Goal: Find specific page/section: Find specific page/section

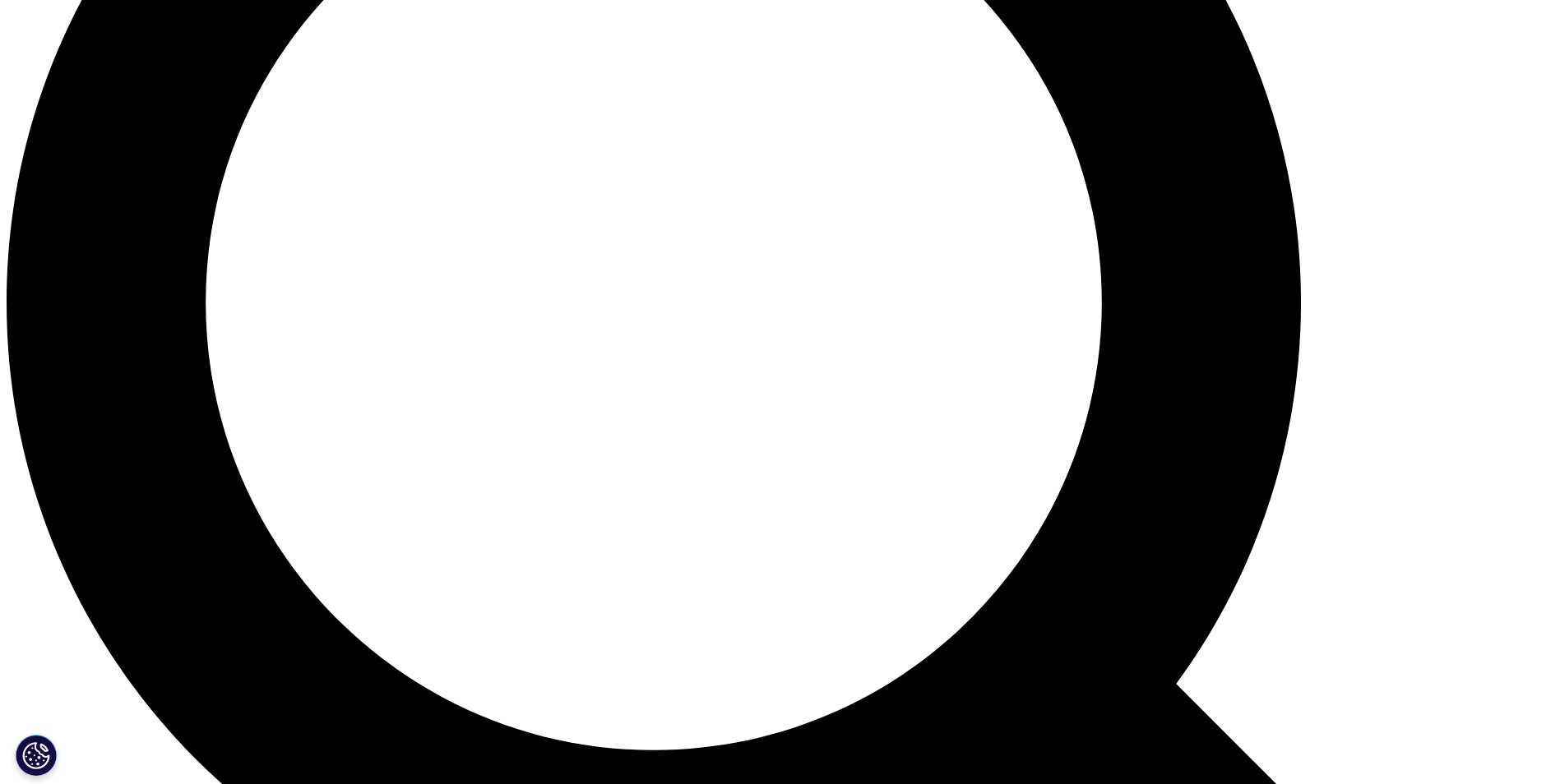
scroll to position [1900, 0]
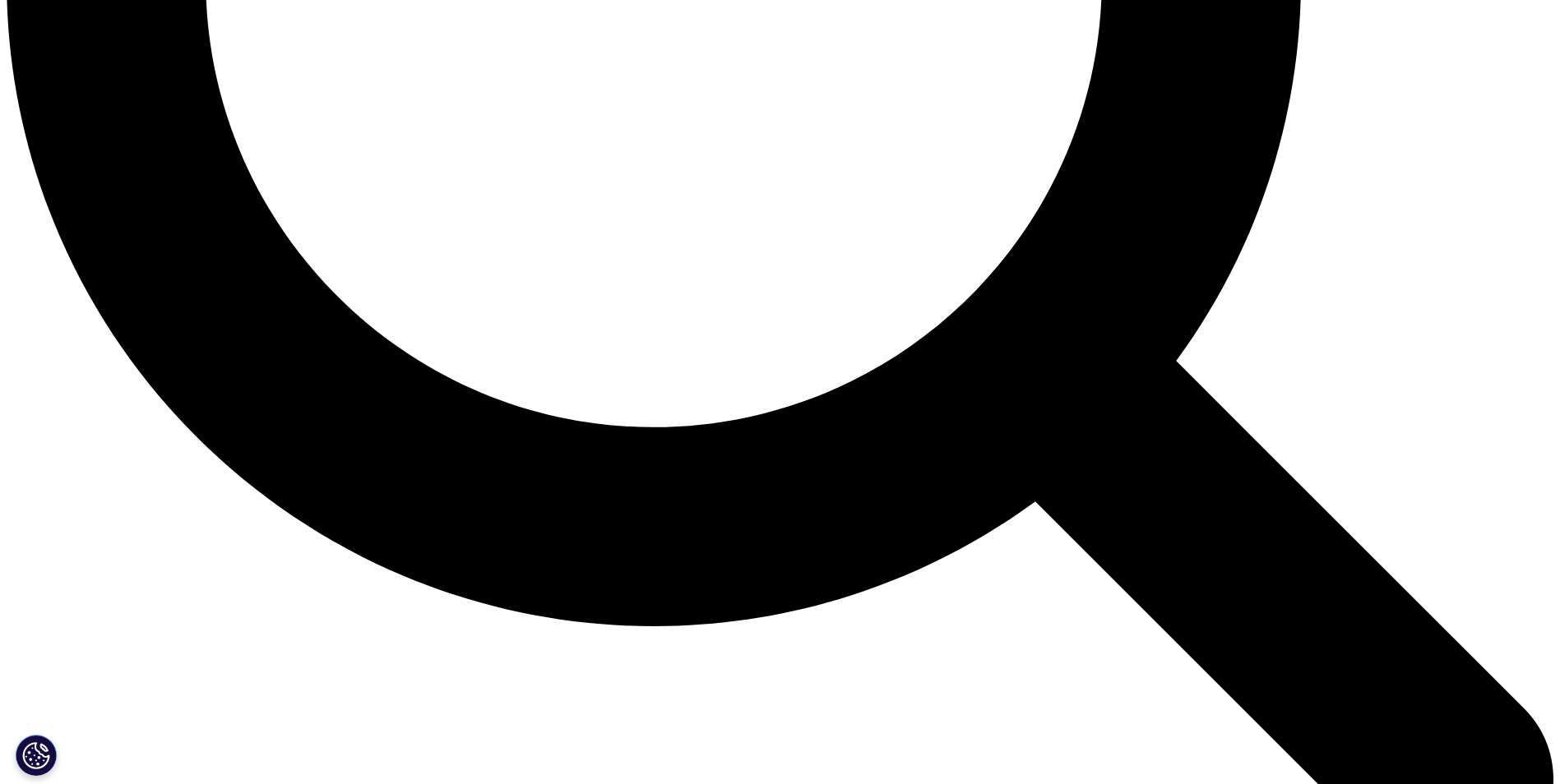
scroll to position [2302, 0]
